Goal: Transaction & Acquisition: Purchase product/service

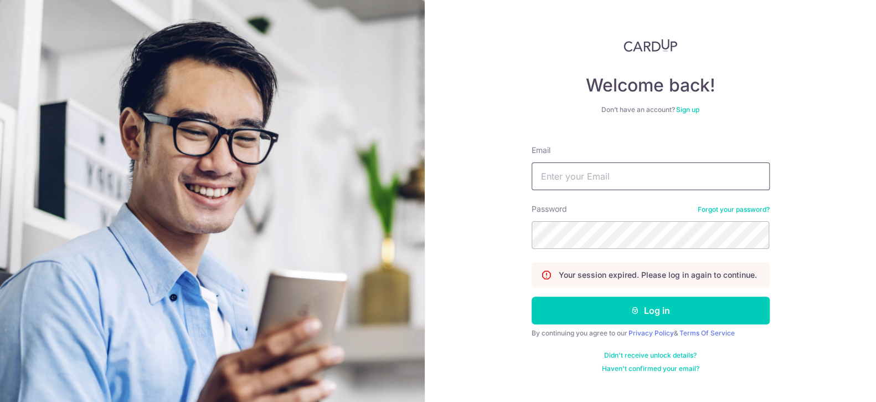
type input "[EMAIL_ADDRESS][DOMAIN_NAME]"
click at [819, 279] on div "Welcome back! Don’t have an account? Sign up Email roystonho27@gmail.com Passwo…" at bounding box center [650, 201] width 451 height 402
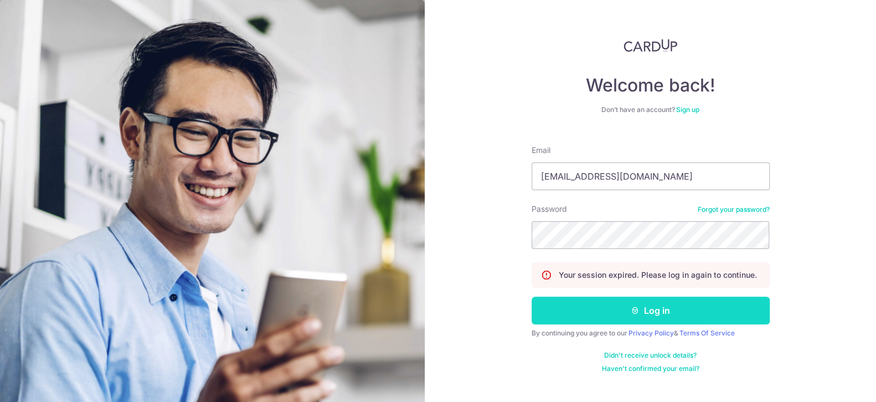
click at [650, 305] on button "Log in" at bounding box center [651, 310] width 238 height 28
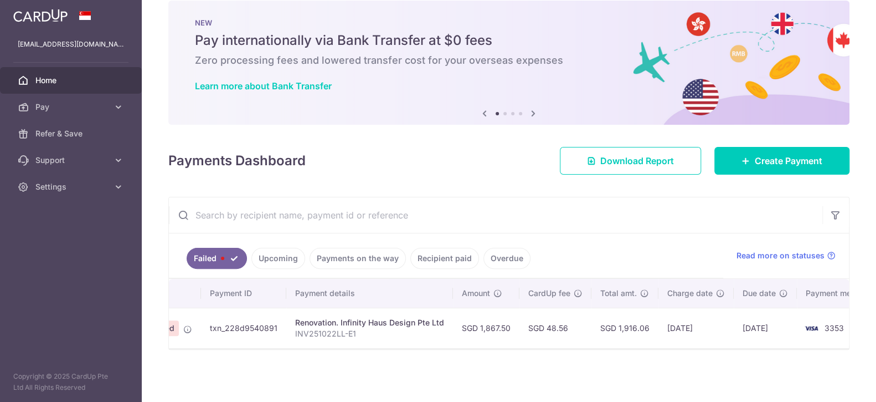
scroll to position [0, 115]
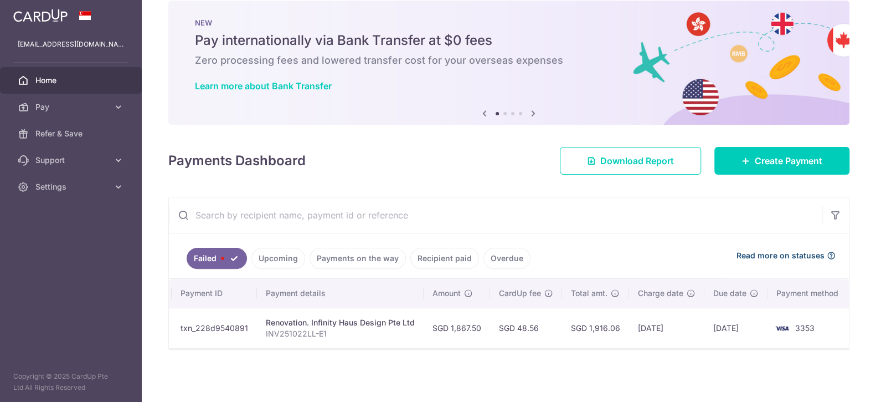
click at [827, 253] on icon at bounding box center [831, 255] width 9 height 9
click at [291, 250] on link "Upcoming" at bounding box center [278, 258] width 54 height 21
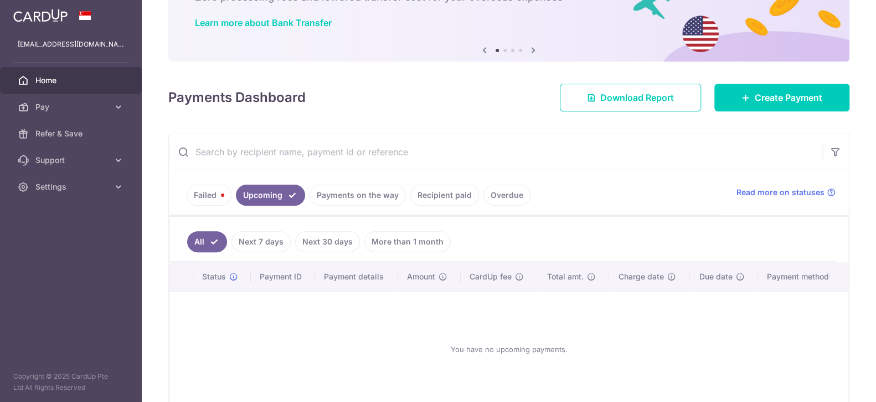
scroll to position [137, 0]
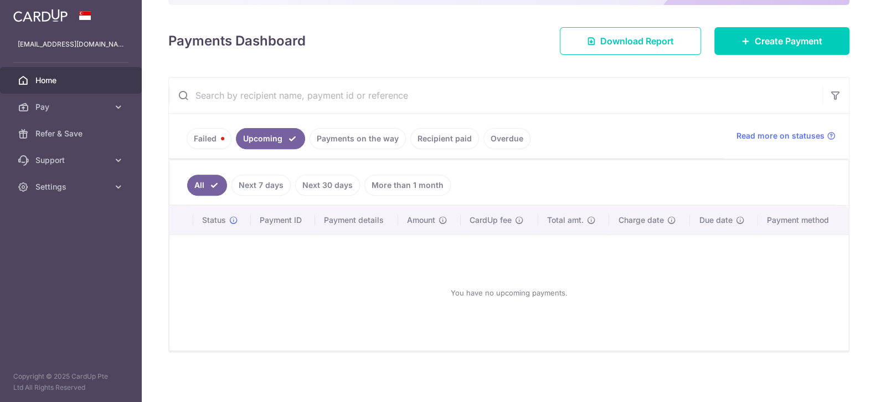
click at [210, 132] on link "Failed" at bounding box center [209, 138] width 45 height 21
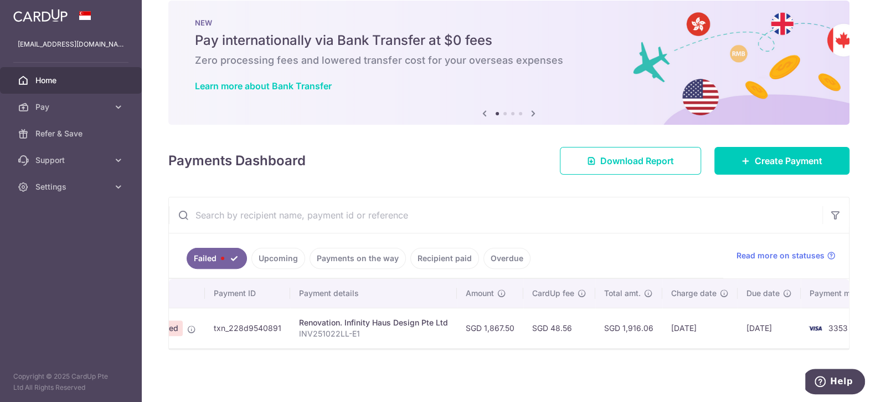
scroll to position [0, 115]
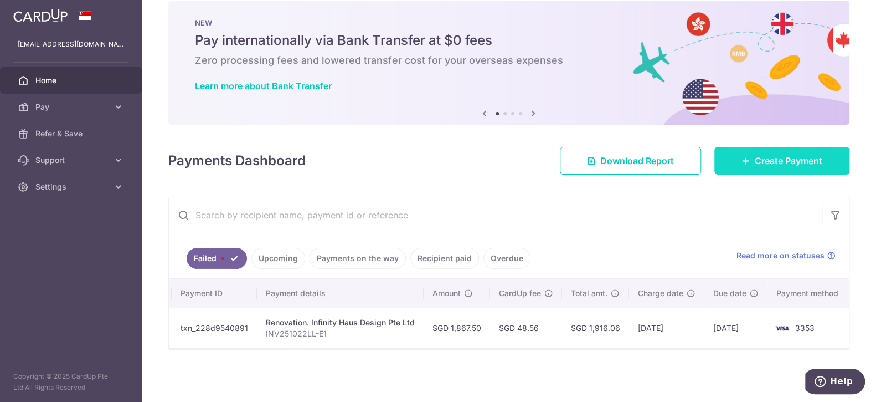
click at [733, 158] on link "Create Payment" at bounding box center [782, 161] width 135 height 28
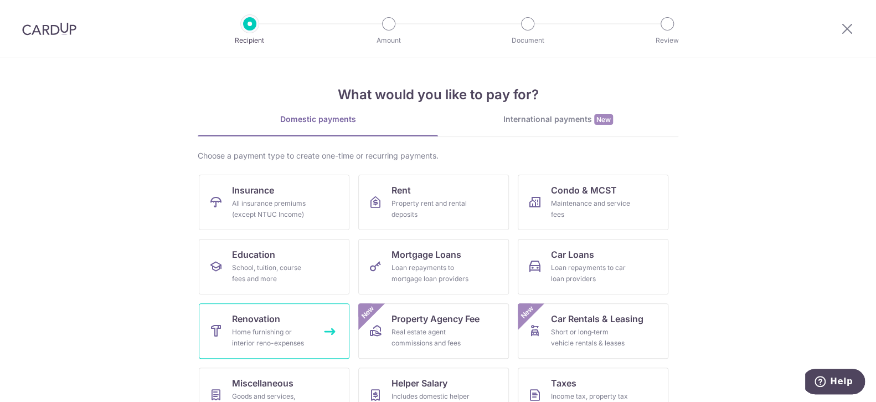
scroll to position [93, 0]
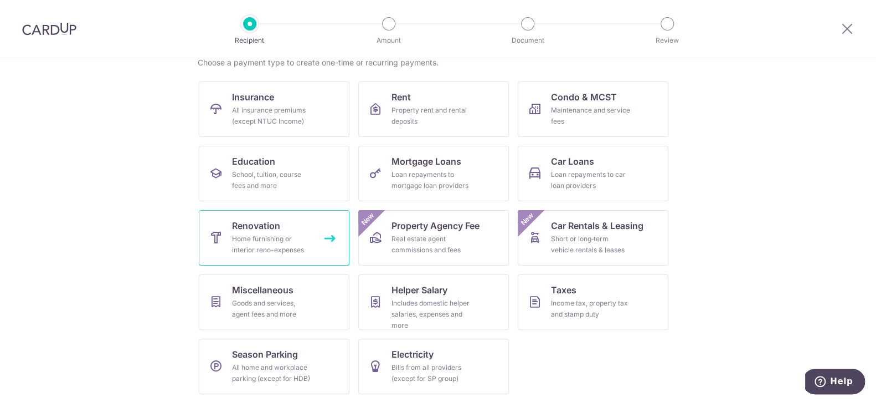
click at [256, 233] on div "Home furnishing or interior reno-expenses" at bounding box center [272, 244] width 80 height 22
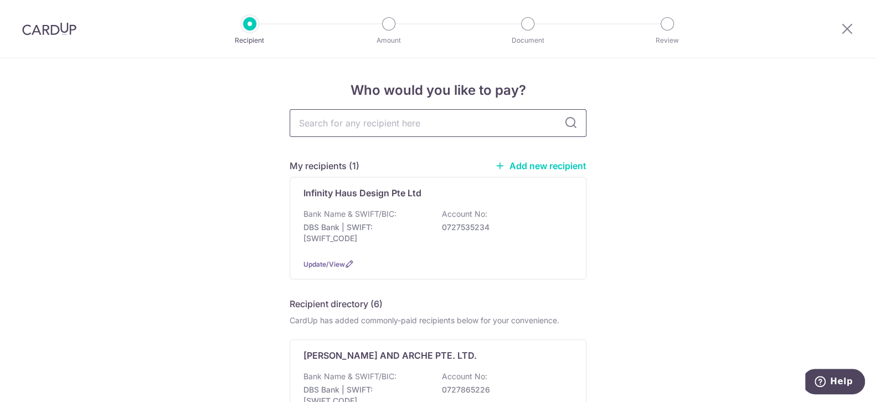
click at [412, 125] on input "text" at bounding box center [438, 123] width 297 height 28
type input "INFINTY HAUS DESIGN"
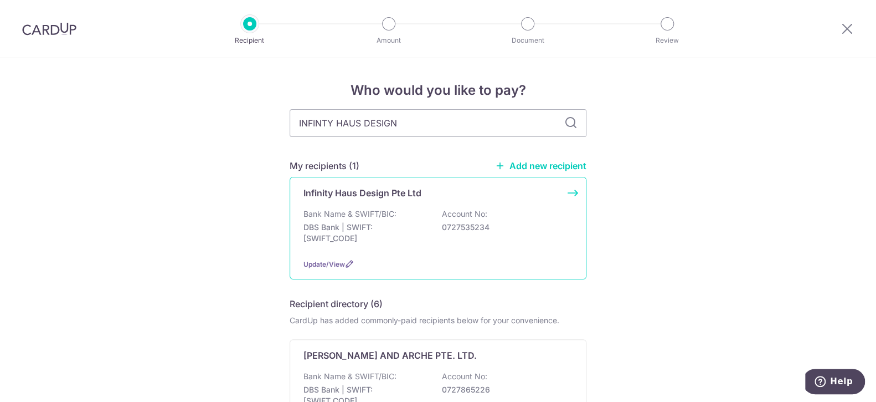
click at [425, 204] on div "Infinity Haus Design Pte Ltd Bank Name & SWIFT/BIC: DBS Bank | SWIFT: DBSSSGSGX…" at bounding box center [438, 228] width 297 height 102
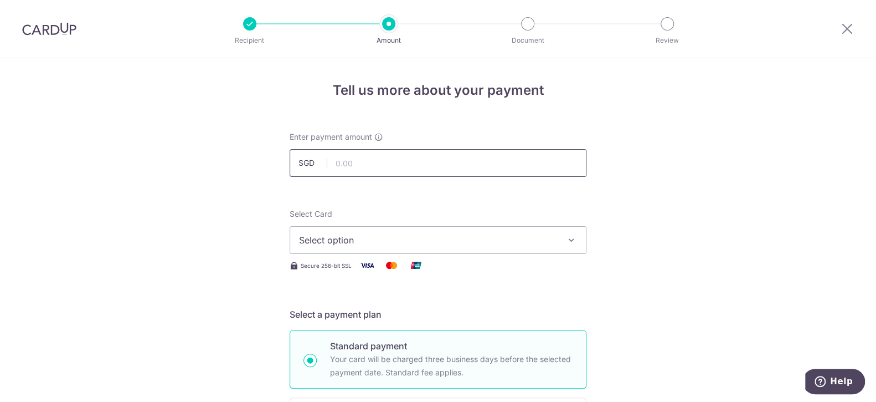
click at [391, 162] on input "text" at bounding box center [438, 163] width 297 height 28
type input "1,867.50"
drag, startPoint x: 701, startPoint y: 179, endPoint x: 677, endPoint y: 183, distance: 24.7
click at [415, 238] on span "Select option" at bounding box center [428, 239] width 258 height 13
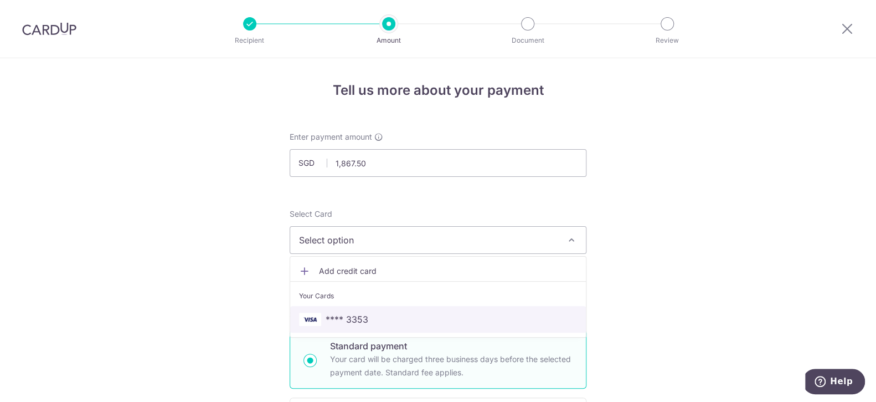
click at [352, 322] on span "**** 3353" at bounding box center [347, 318] width 43 height 13
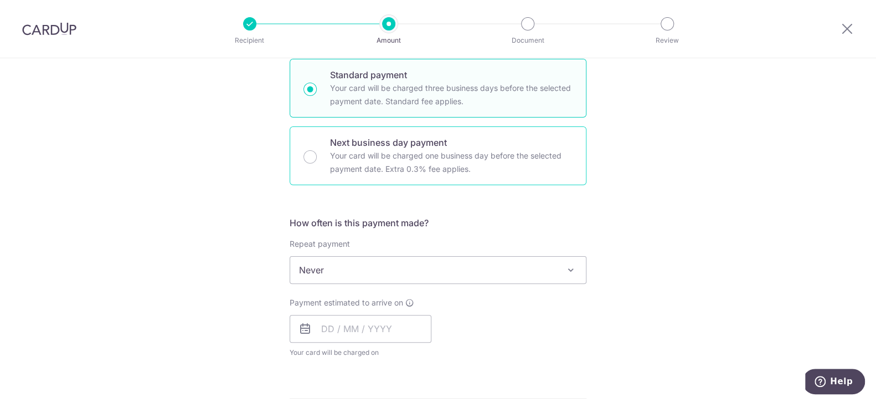
scroll to position [276, 0]
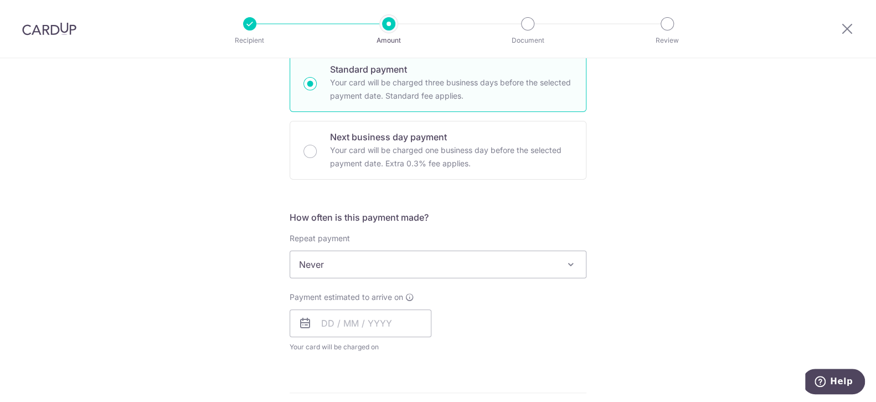
click at [402, 270] on span "Never" at bounding box center [438, 264] width 296 height 27
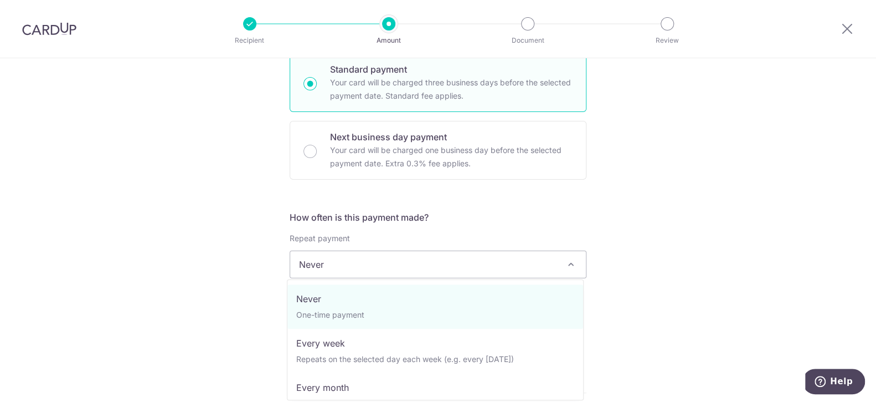
click at [668, 240] on div "Tell us more about your payment Enter payment amount SGD 1,867.50 1867.50 Selec…" at bounding box center [438, 320] width 876 height 1076
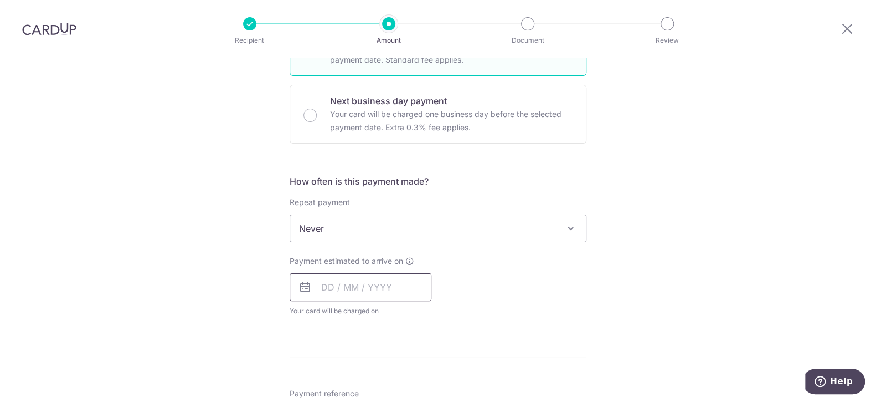
scroll to position [387, 0]
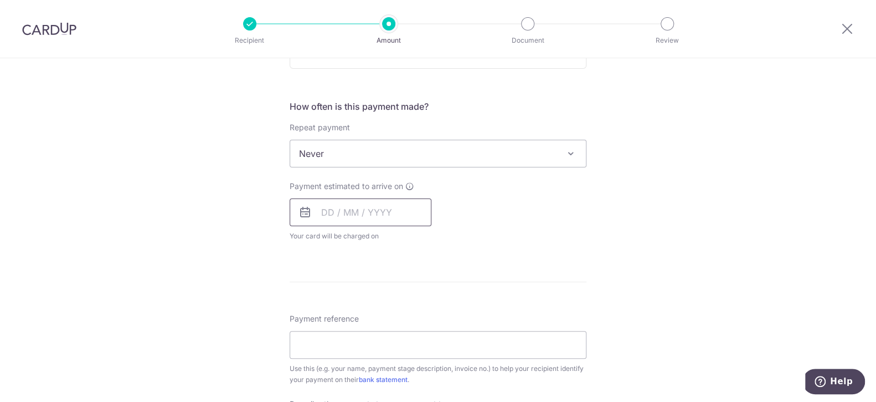
click at [334, 212] on input "text" at bounding box center [361, 212] width 142 height 28
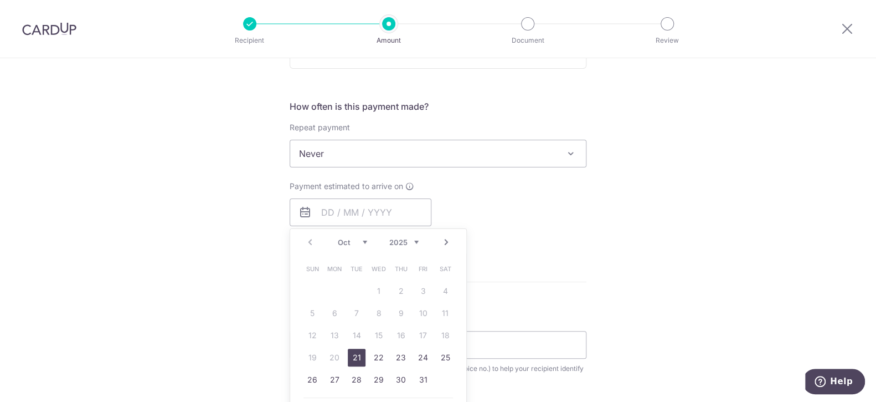
click at [348, 354] on link "21" at bounding box center [357, 357] width 18 height 18
type input "[DATE]"
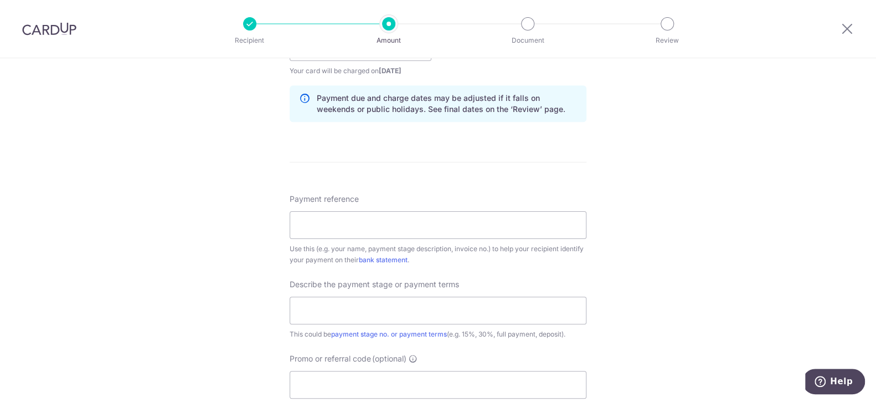
scroll to position [554, 0]
click at [348, 222] on input "Payment reference" at bounding box center [438, 223] width 297 height 28
type input "INV251022LL-E1"
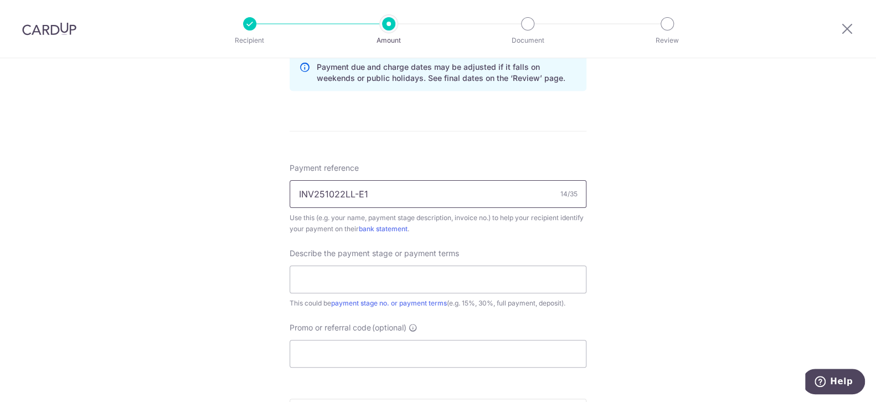
scroll to position [609, 0]
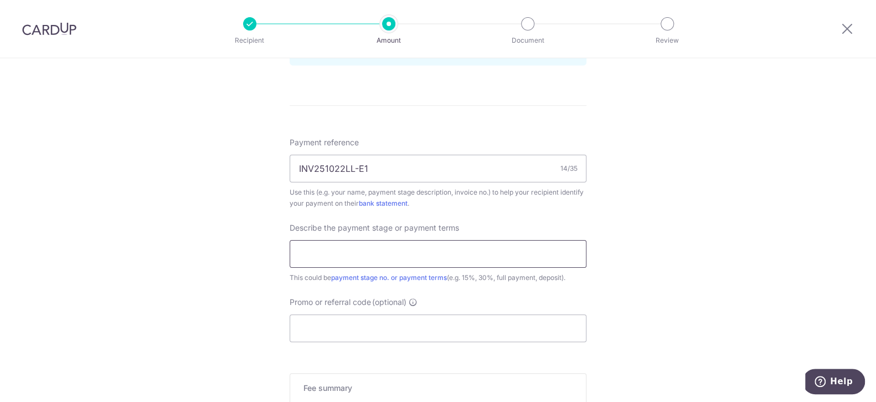
click at [363, 253] on input "text" at bounding box center [438, 254] width 297 height 28
type input "50%"
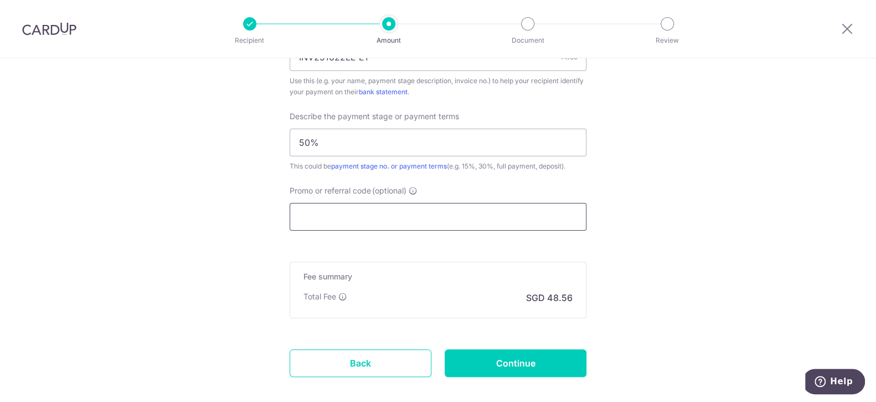
click at [369, 215] on input "Promo or referral code (optional)" at bounding box center [438, 217] width 297 height 28
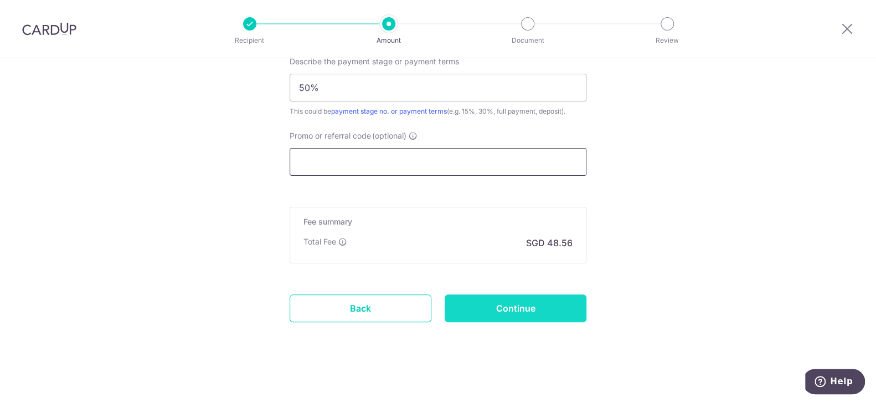
scroll to position [777, 0]
click at [498, 302] on input "Continue" at bounding box center [516, 306] width 142 height 28
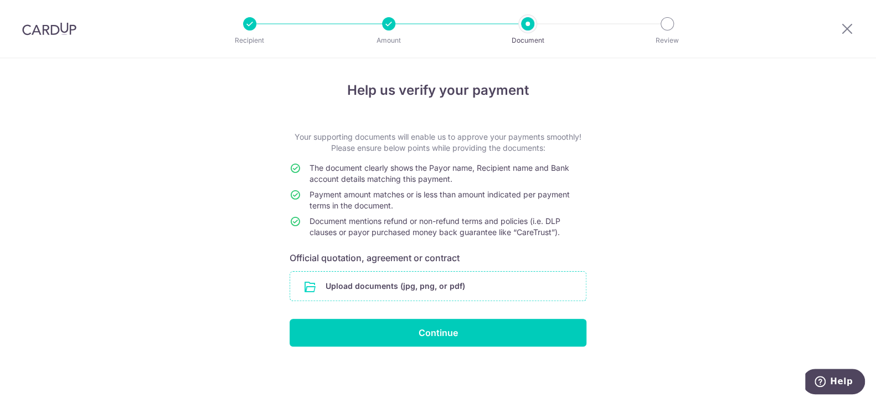
click at [431, 286] on input "file" at bounding box center [438, 285] width 296 height 29
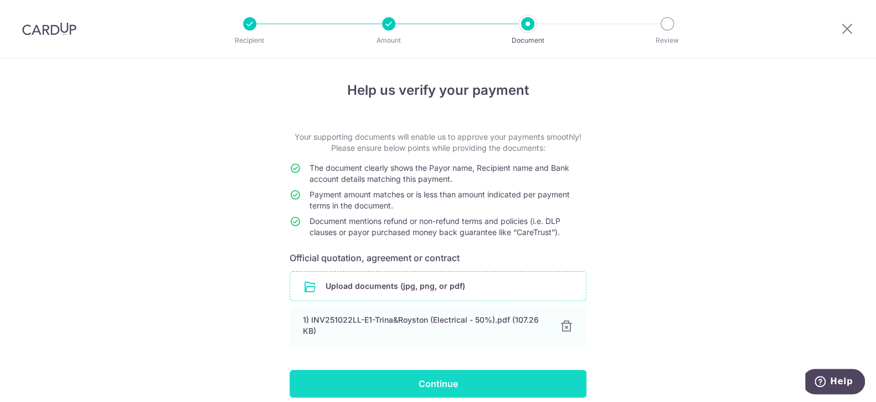
click at [420, 385] on input "Continue" at bounding box center [438, 383] width 297 height 28
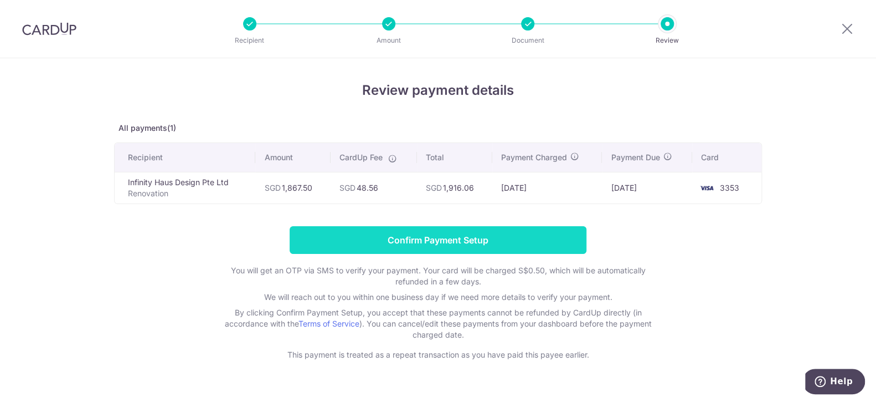
click at [456, 239] on input "Confirm Payment Setup" at bounding box center [438, 240] width 297 height 28
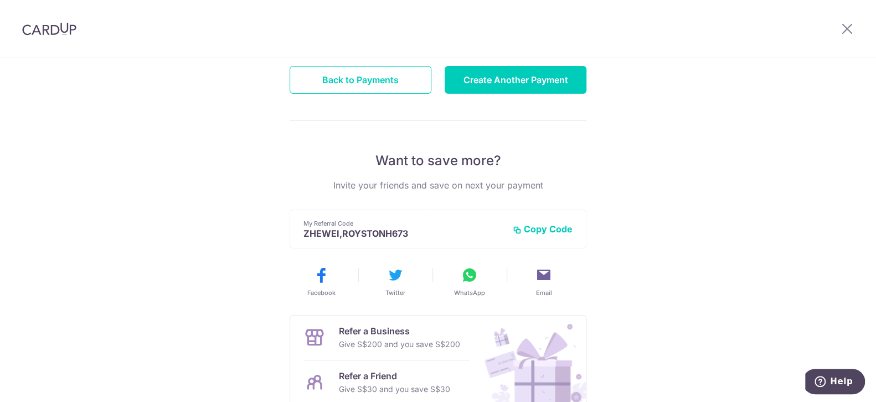
scroll to position [80, 0]
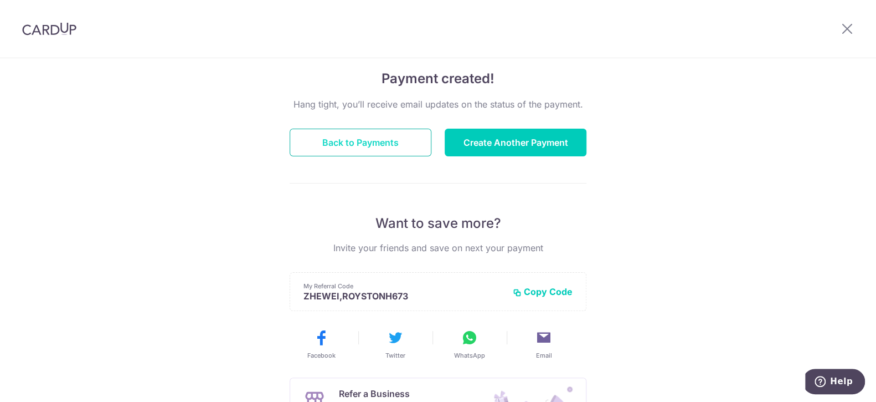
click at [396, 143] on button "Back to Payments" at bounding box center [361, 143] width 142 height 28
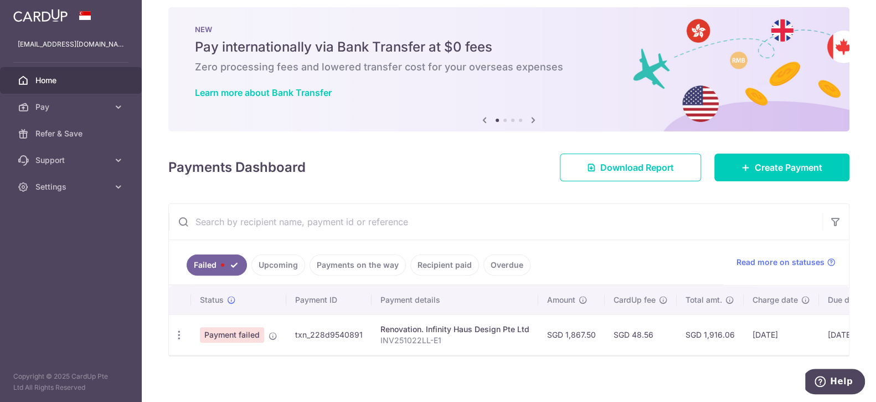
scroll to position [20, 0]
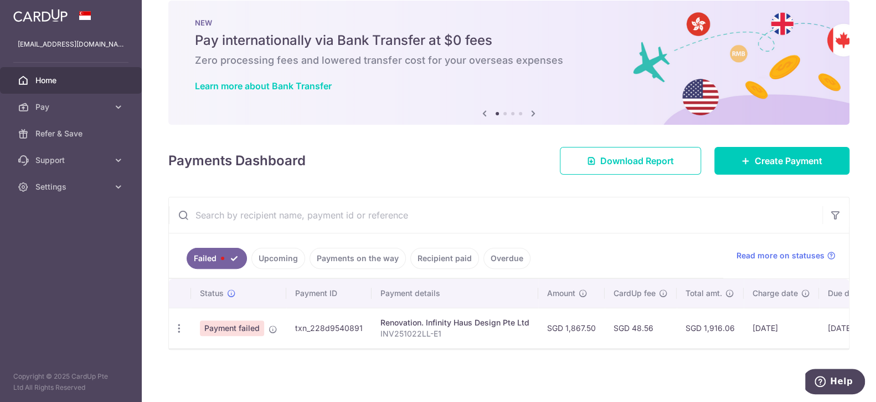
click at [274, 254] on link "Upcoming" at bounding box center [278, 258] width 54 height 21
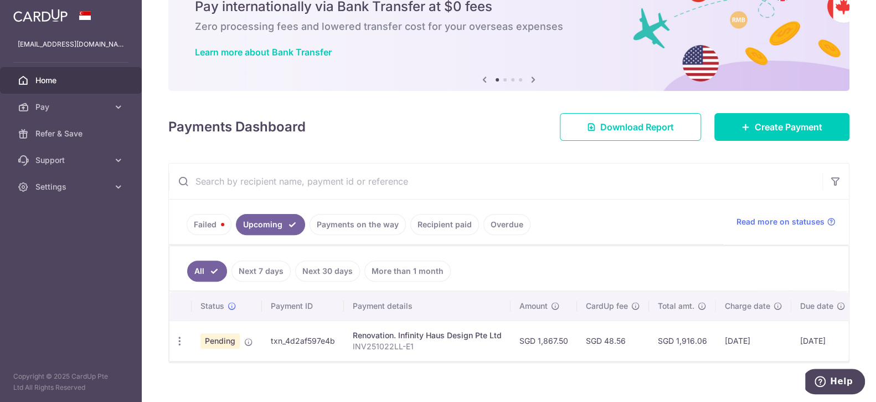
scroll to position [67, 0]
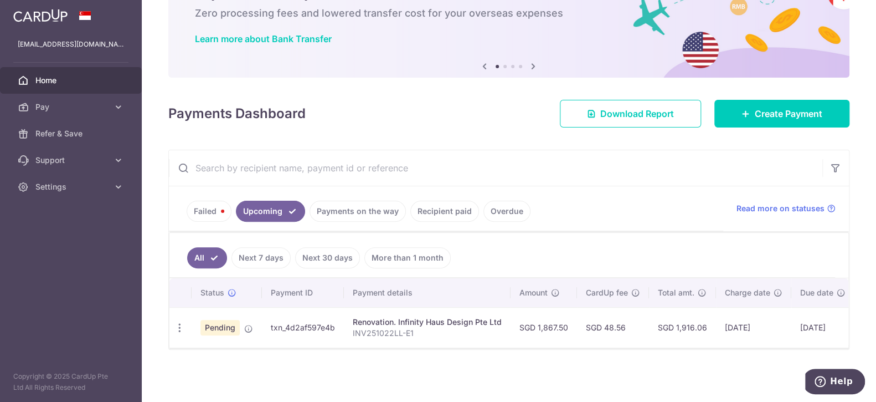
click at [374, 206] on link "Payments on the way" at bounding box center [358, 211] width 96 height 21
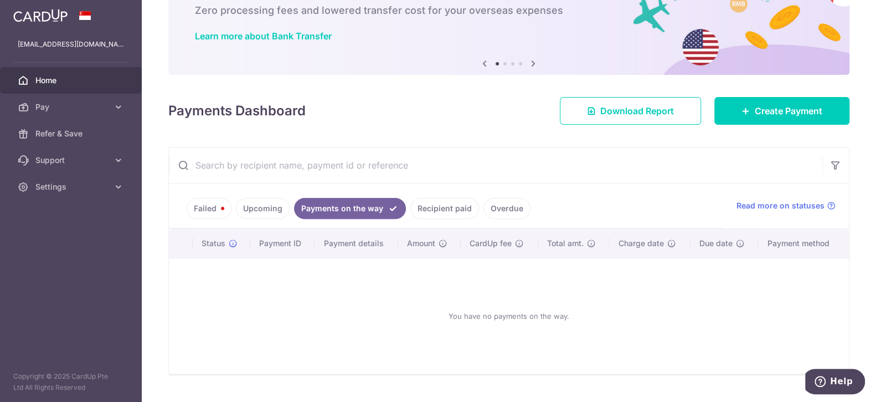
click at [454, 207] on link "Recipient paid" at bounding box center [444, 208] width 69 height 21
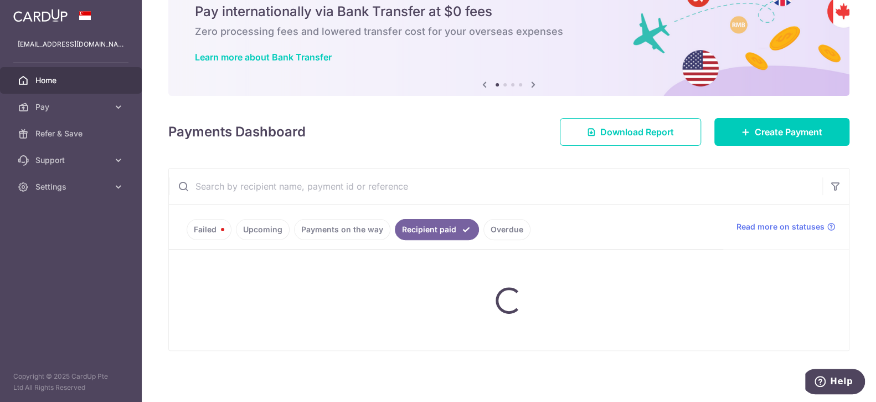
scroll to position [20, 0]
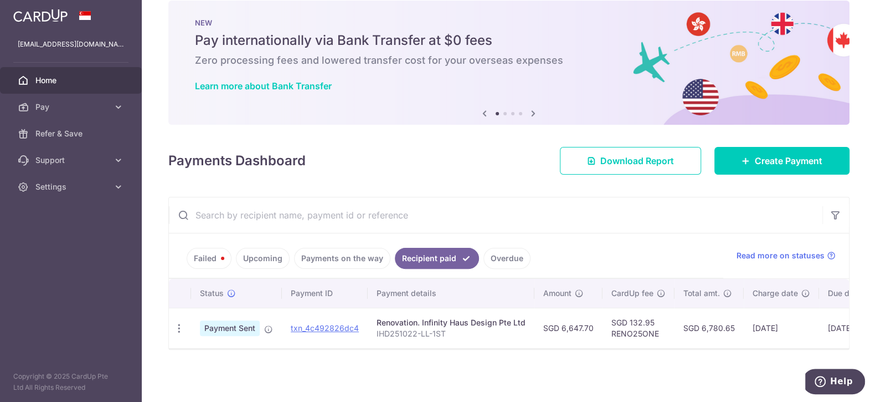
click at [255, 249] on link "Upcoming" at bounding box center [263, 258] width 54 height 21
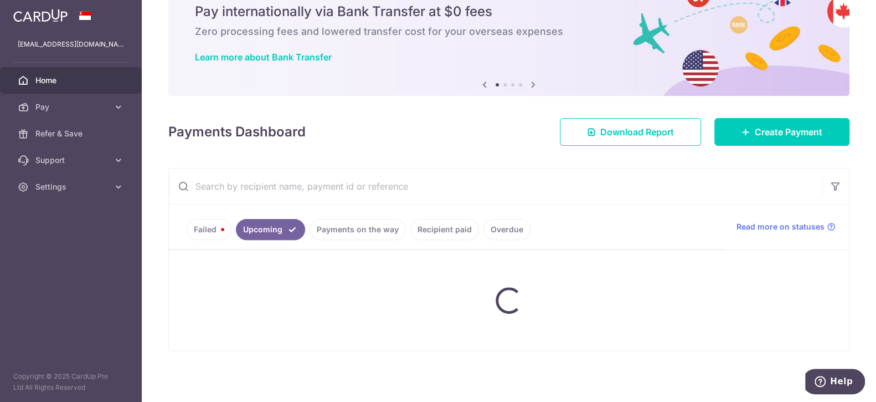
scroll to position [67, 0]
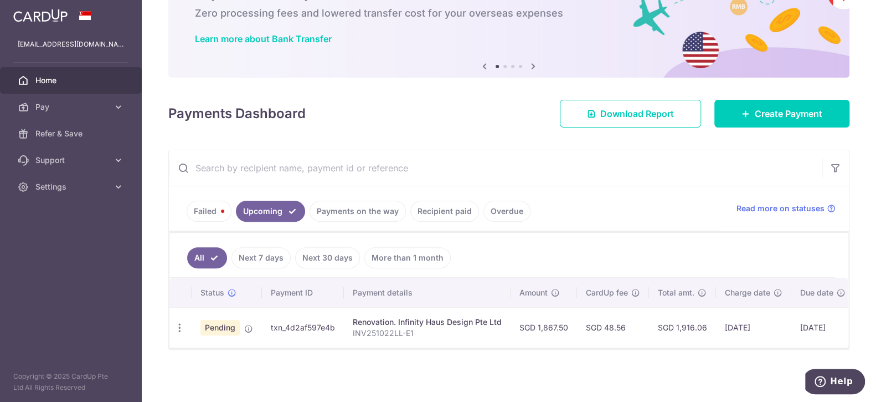
click at [302, 322] on td "txn_4d2af597e4b" at bounding box center [303, 327] width 82 height 40
click at [443, 209] on link "Recipient paid" at bounding box center [444, 211] width 69 height 21
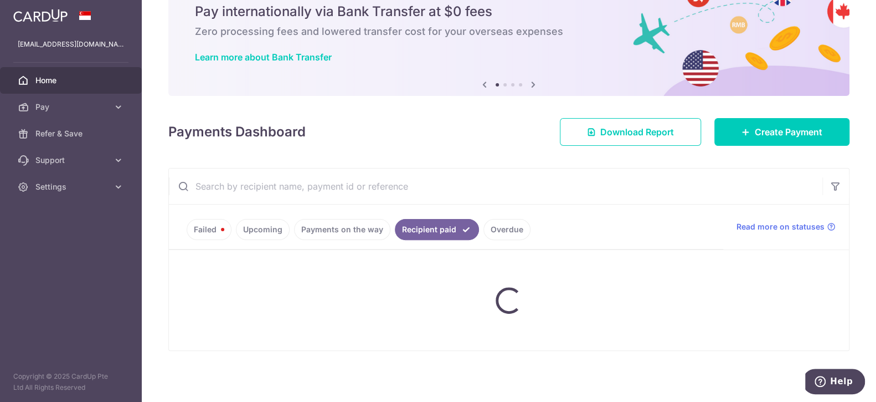
scroll to position [20, 0]
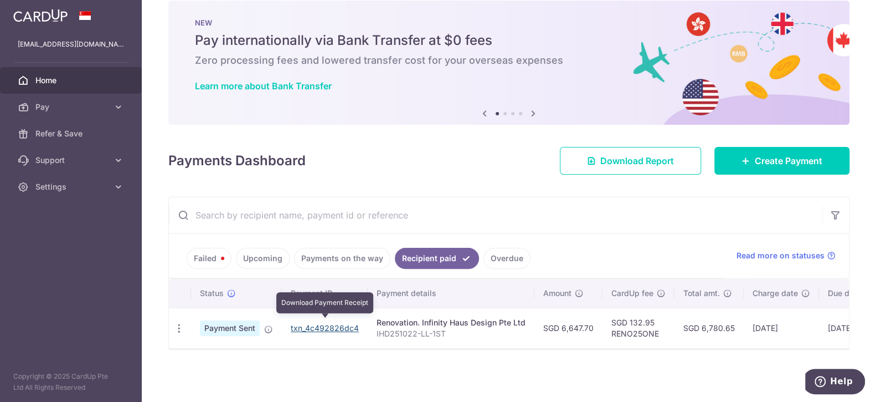
click at [311, 323] on link "txn_4c492826dc4" at bounding box center [325, 327] width 68 height 9
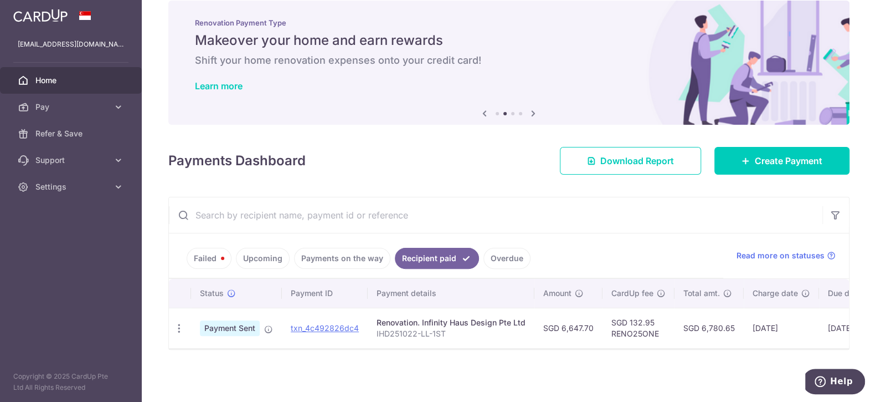
click at [266, 250] on link "Upcoming" at bounding box center [263, 258] width 54 height 21
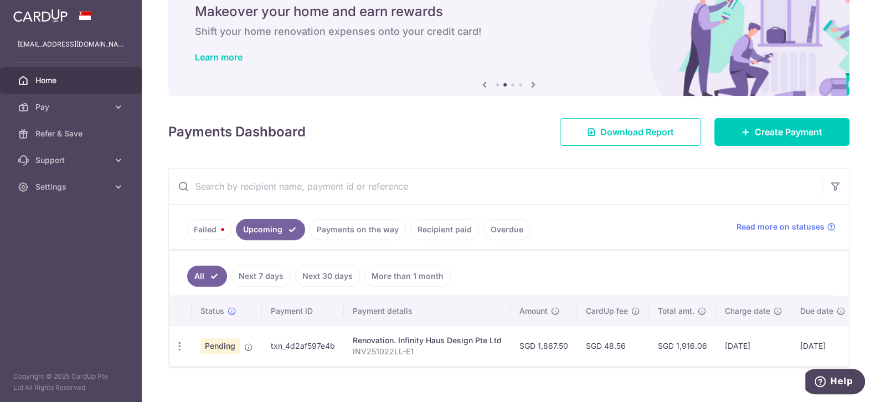
scroll to position [67, 0]
